Goal: Communication & Community: Answer question/provide support

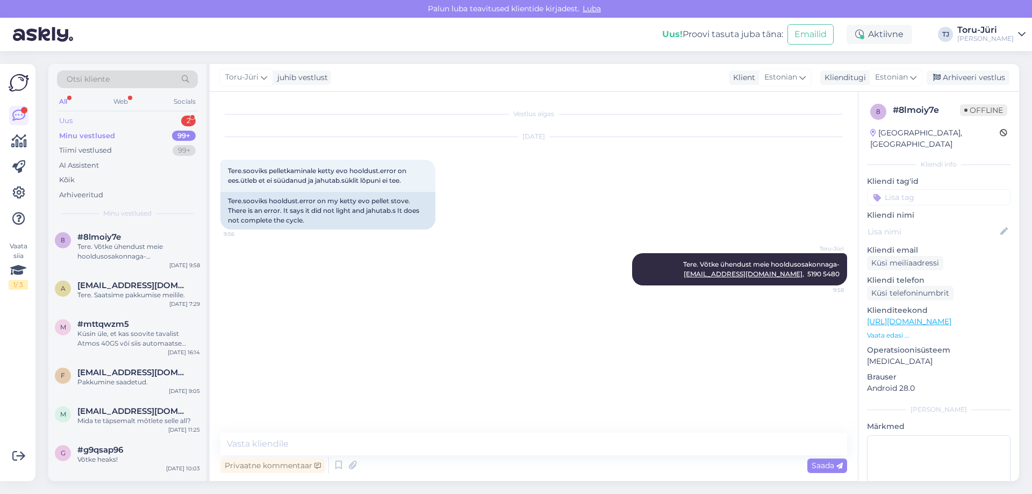
click at [108, 113] on div "Uus 2" at bounding box center [127, 120] width 141 height 15
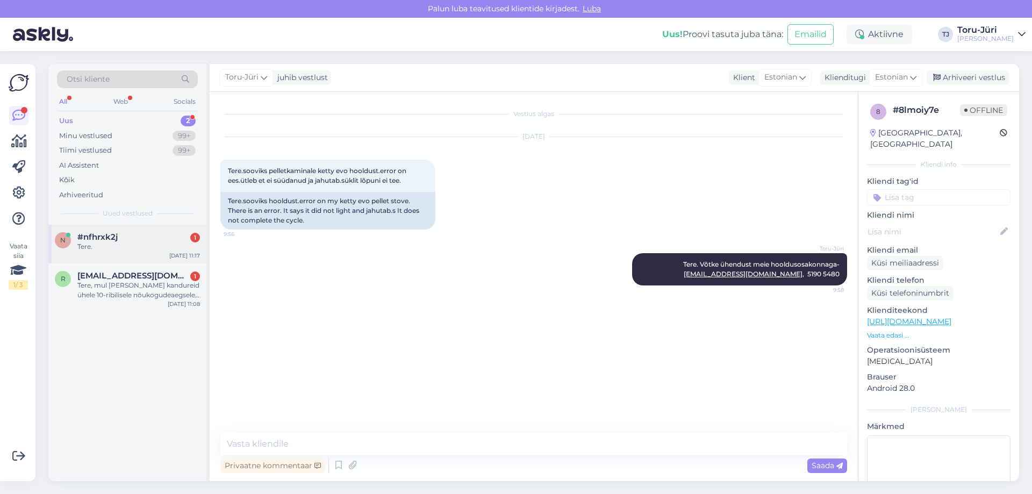
click at [145, 247] on div "Tere." at bounding box center [138, 247] width 123 height 10
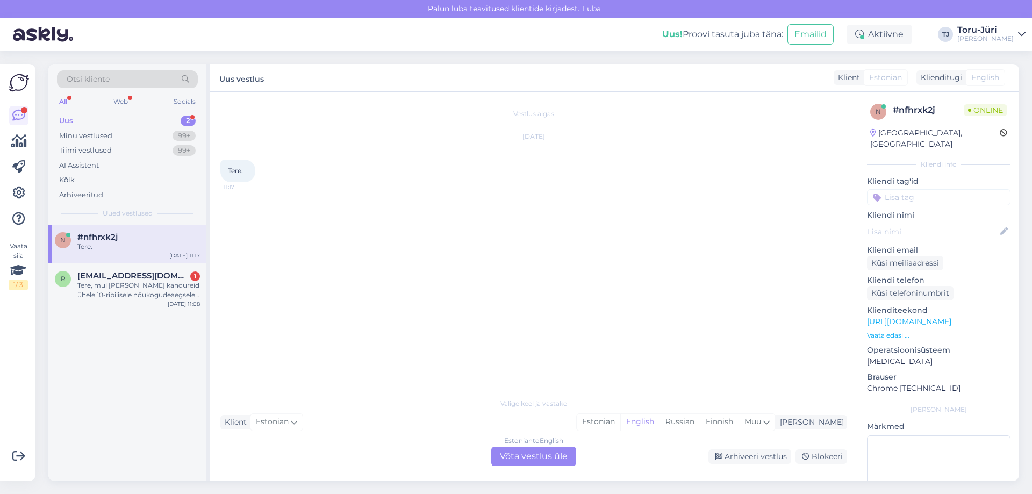
click at [538, 453] on div "Estonian to English Võta vestlus üle" at bounding box center [533, 456] width 85 height 19
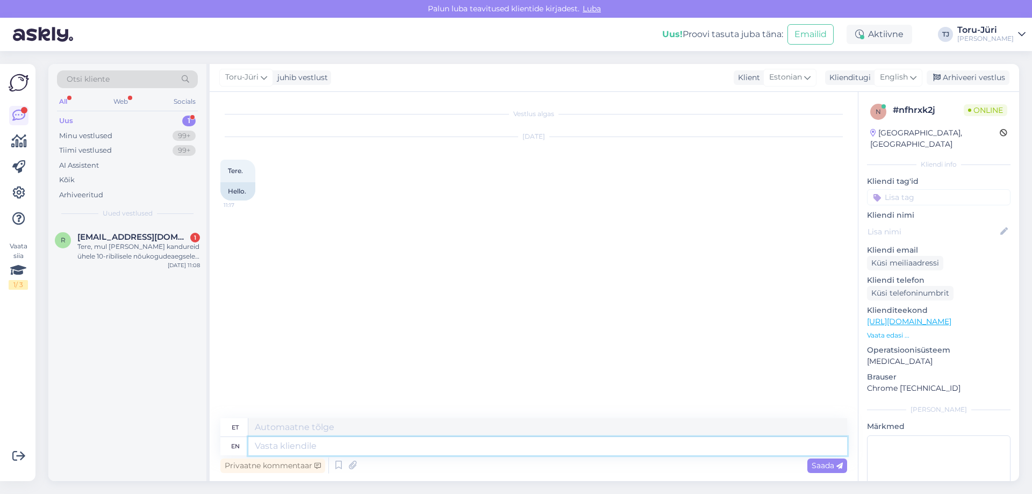
click at [381, 444] on textarea at bounding box center [547, 446] width 599 height 18
click at [912, 80] on icon at bounding box center [913, 77] width 6 height 12
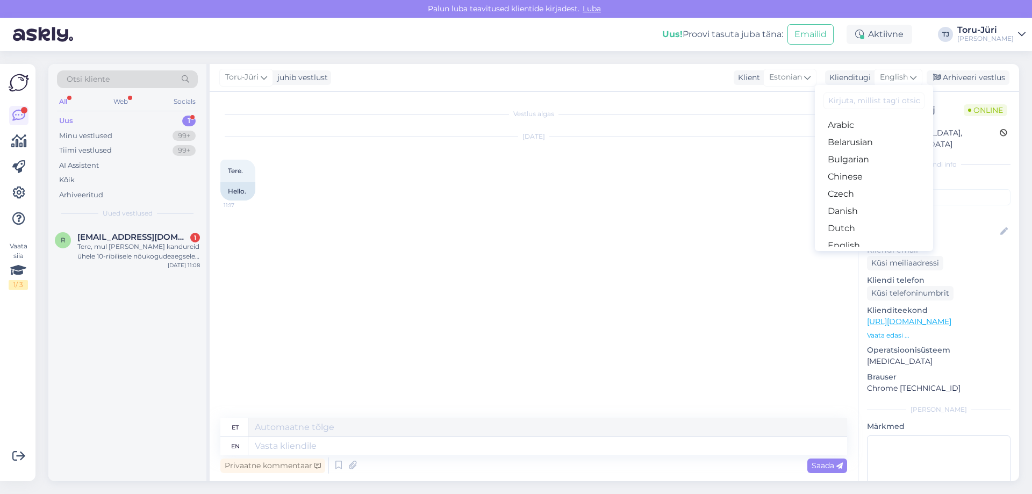
click at [863, 254] on link "Estonian" at bounding box center [874, 262] width 118 height 17
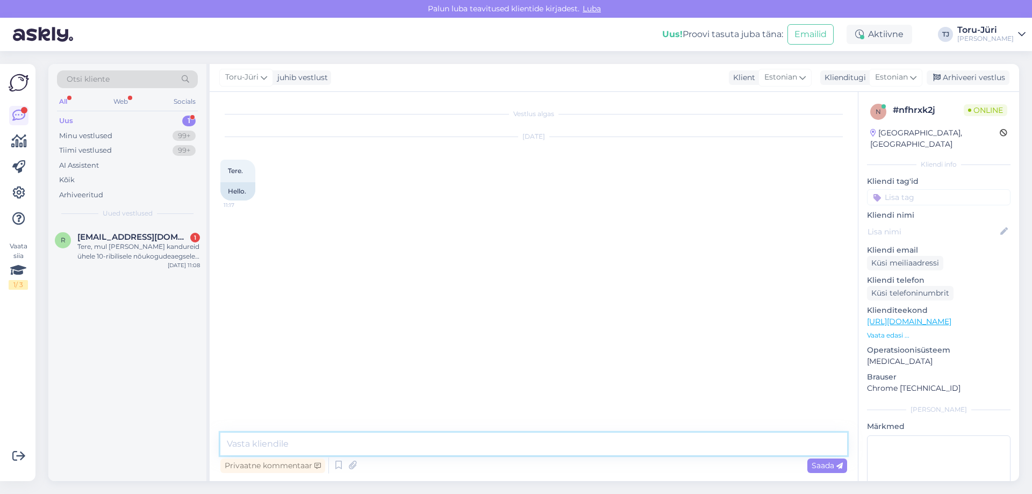
click at [321, 440] on textarea at bounding box center [533, 444] width 627 height 23
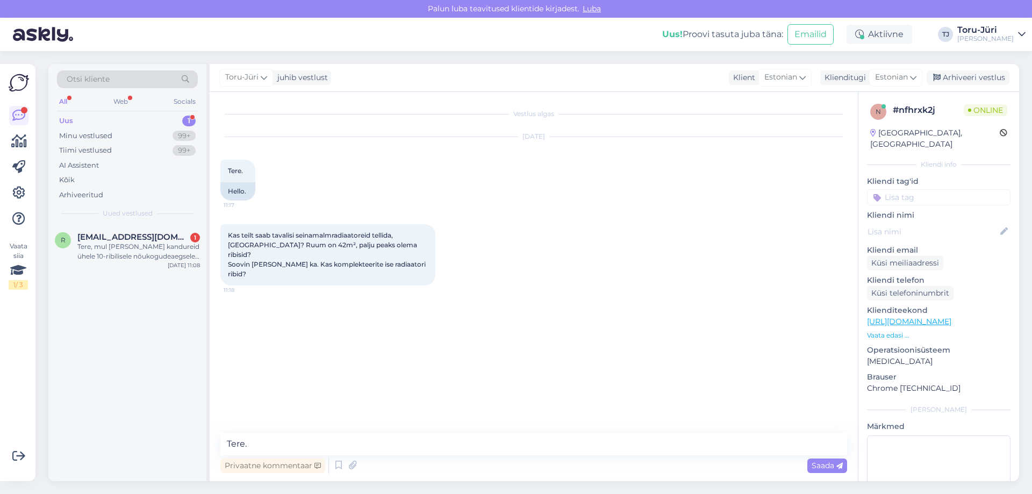
drag, startPoint x: 422, startPoint y: 255, endPoint x: 428, endPoint y: 255, distance: 6.4
click at [428, 255] on div "Kas teilt saab tavalisi seinamalmradiaatoreid tellida, [GEOGRAPHIC_DATA]? Ruum …" at bounding box center [327, 254] width 215 height 61
click at [489, 258] on div "Kas teilt saab tavalisi seinamalmradiaatoreid tellida, [GEOGRAPHIC_DATA]? Ruum …" at bounding box center [533, 254] width 627 height 85
click at [303, 442] on textarea "Tere." at bounding box center [533, 444] width 627 height 23
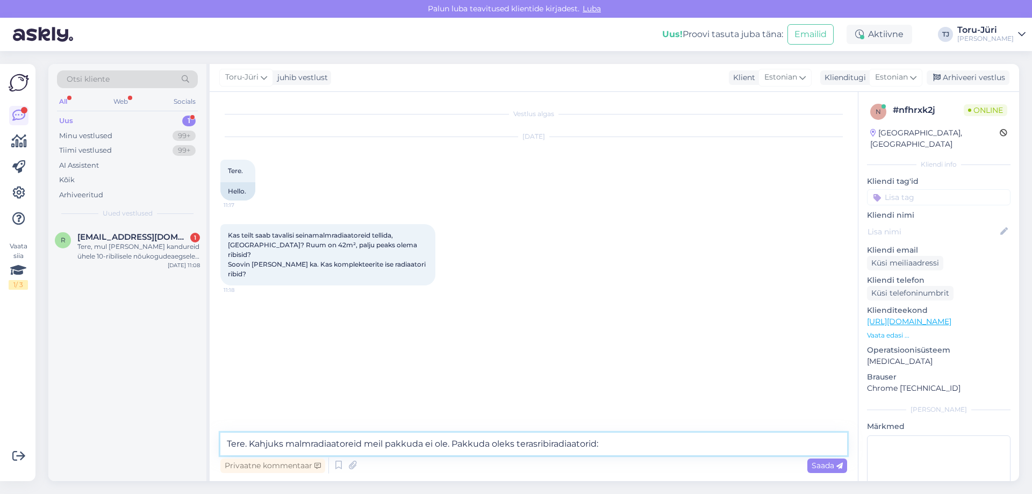
click at [632, 448] on textarea "Tere. Kahjuks malmradiaatoreid meil pakkuda ei ole. Pakkuda oleks terasribiradi…" at bounding box center [533, 444] width 627 height 23
paste textarea "[URL][DOMAIN_NAME]"
type textarea "Tere. Kahjuks malmradiaatoreid meil pakkuda ei ole. Pakkuda oleks terasribiradi…"
click at [816, 469] on span "Saada" at bounding box center [826, 465] width 31 height 10
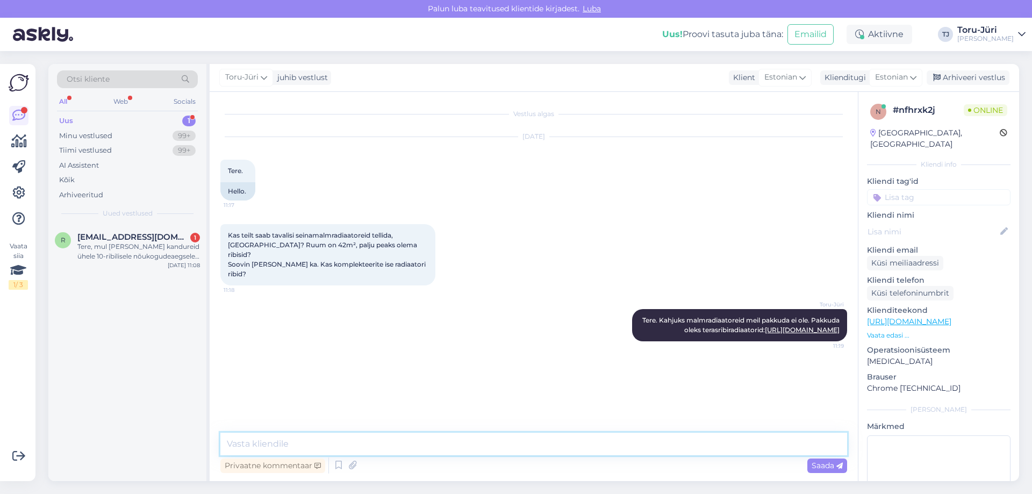
click at [264, 442] on textarea at bounding box center [533, 444] width 627 height 23
click at [269, 442] on textarea at bounding box center [533, 444] width 627 height 23
drag, startPoint x: 291, startPoint y: 442, endPoint x: 225, endPoint y: 435, distance: 66.4
click at [225, 435] on textarea at bounding box center [533, 444] width 627 height 23
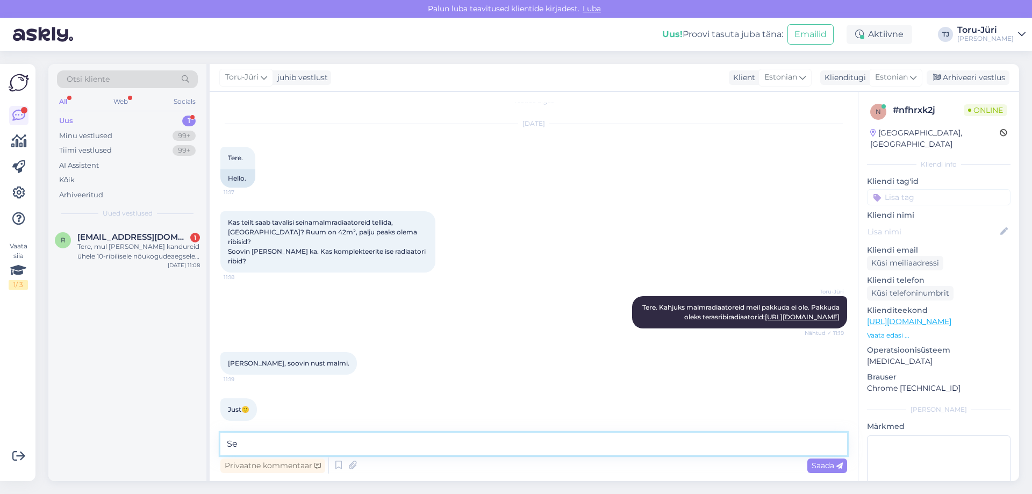
type textarea "S"
type textarea "Kahjuks sellega jääme hätta jah."
drag, startPoint x: 384, startPoint y: 443, endPoint x: 191, endPoint y: 443, distance: 192.9
click at [191, 443] on div "Otsi kliente All Web Socials Uus 1 Minu vestlused 99+ Tiimi vestlused 99+ AI As…" at bounding box center [533, 272] width 970 height 417
click at [136, 244] on div "Tere, mul [PERSON_NAME] kandureid ühele 10-ribilisele nõukogudeaegsele malmradi…" at bounding box center [138, 251] width 123 height 19
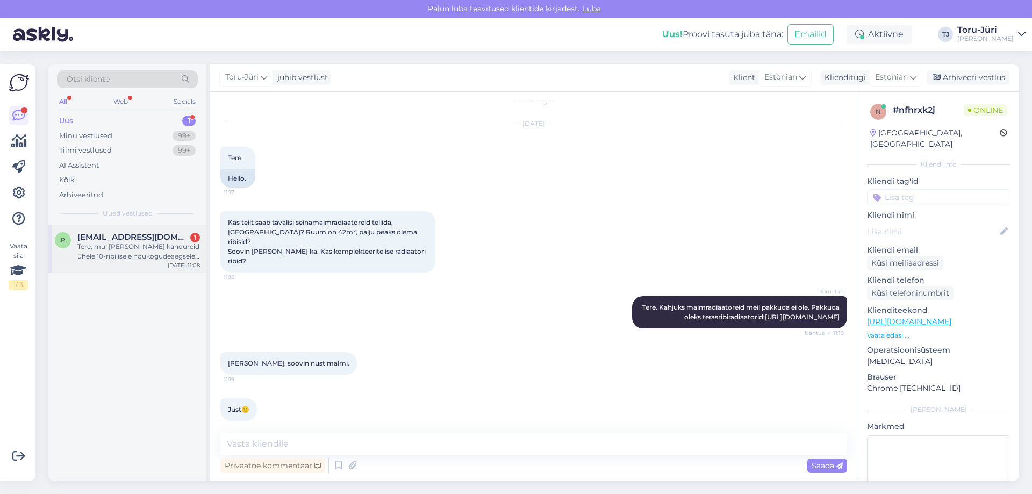
scroll to position [0, 0]
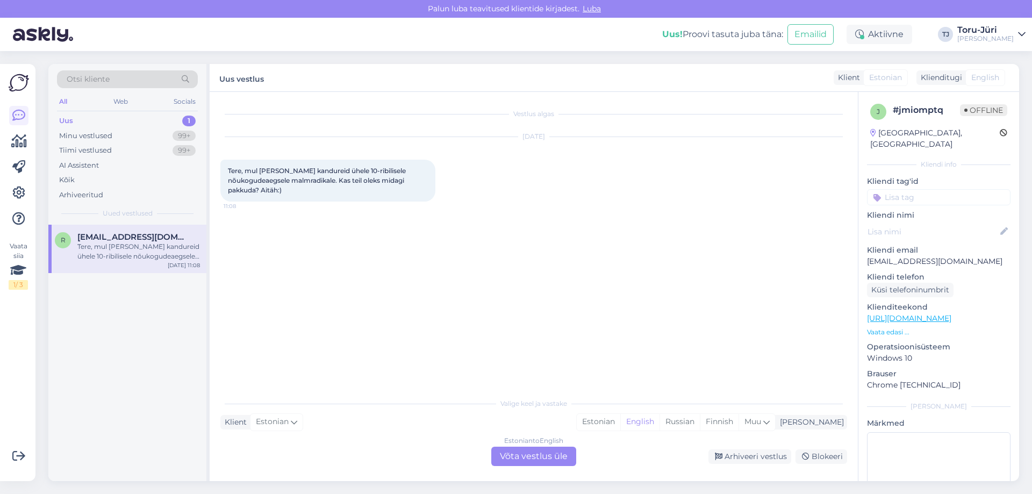
click at [313, 359] on div "Vestlus algas [DATE] Tere, mul [PERSON_NAME] kandureid ühele 10-ribilisele nõuk…" at bounding box center [538, 243] width 636 height 280
